Goal: Unclear

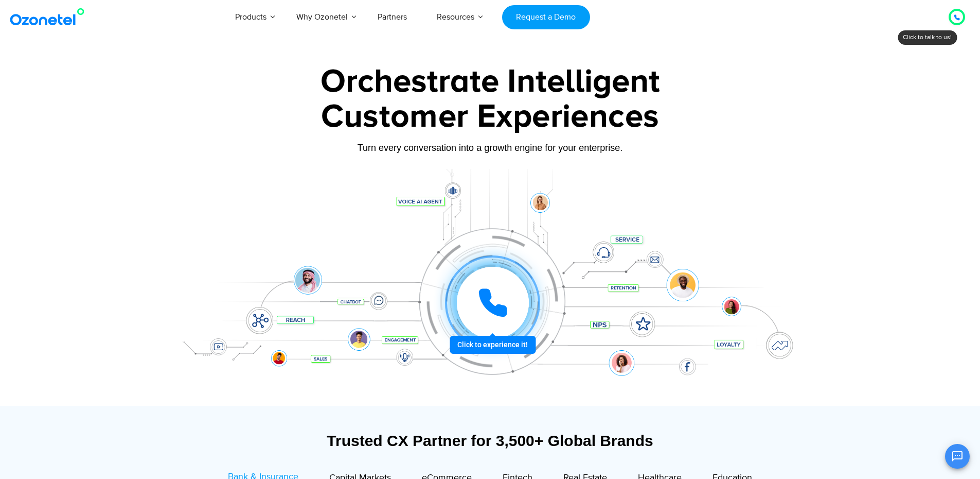
click at [500, 299] on icon at bounding box center [493, 302] width 31 height 31
click at [497, 300] on icon at bounding box center [493, 302] width 31 height 31
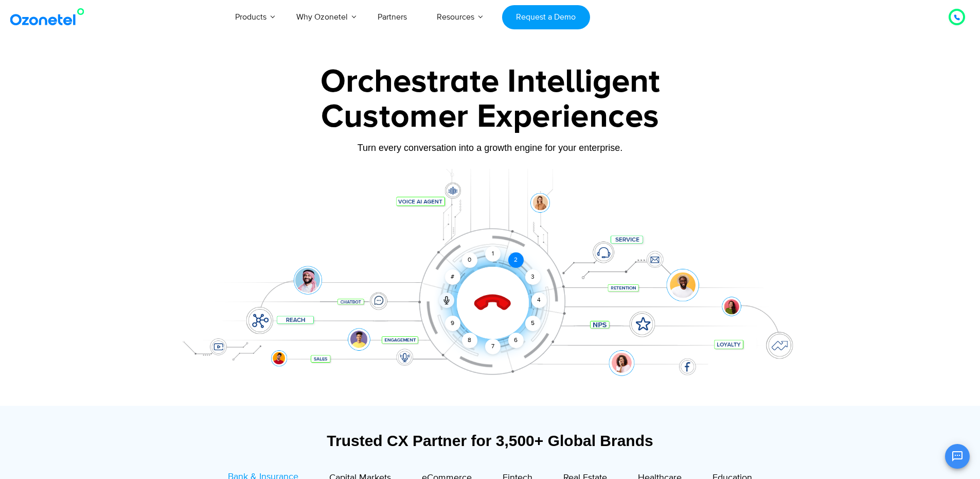
click at [515, 257] on div "2" at bounding box center [516, 259] width 15 height 15
drag, startPoint x: 503, startPoint y: 257, endPoint x: 488, endPoint y: 252, distance: 16.3
click at [501, 257] on div "Click to end call Call connected 1 2 3 4 5 6 7 8 9 # 0" at bounding box center [490, 282] width 643 height 175
click at [488, 252] on div "1" at bounding box center [492, 253] width 15 height 15
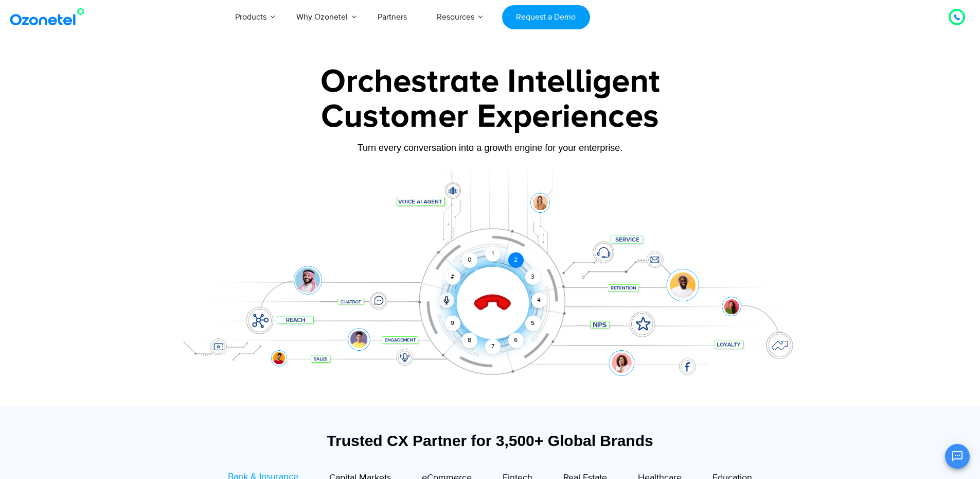
click at [517, 260] on div "2" at bounding box center [516, 259] width 15 height 15
click at [512, 261] on div "2" at bounding box center [516, 259] width 15 height 15
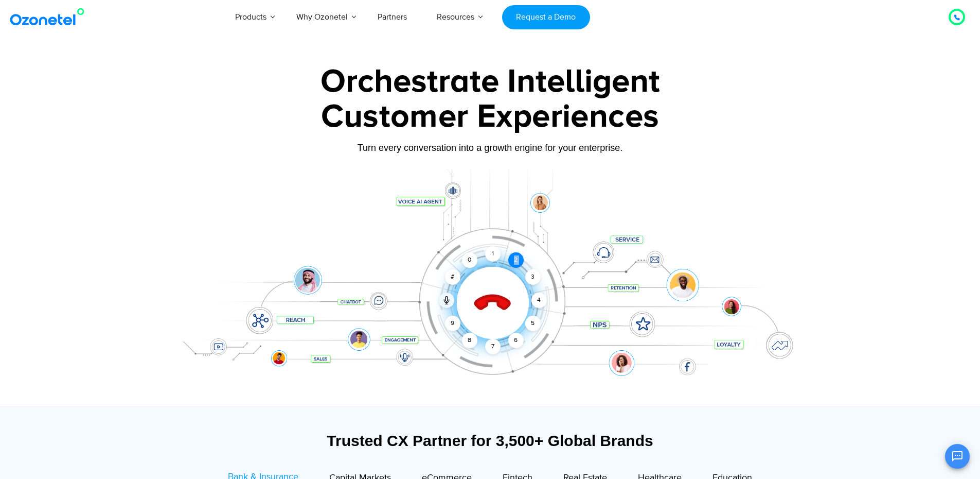
click at [512, 261] on div "2" at bounding box center [516, 259] width 15 height 15
